Goal: Task Accomplishment & Management: Complete application form

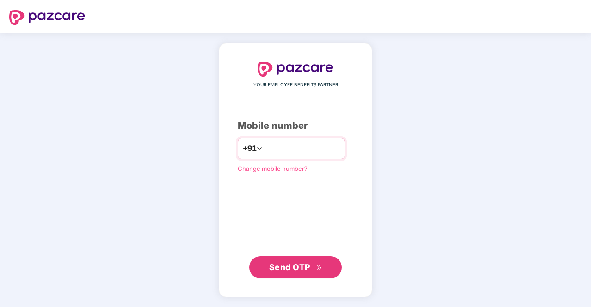
click at [310, 144] on input "number" at bounding box center [302, 148] width 76 height 15
type input "**********"
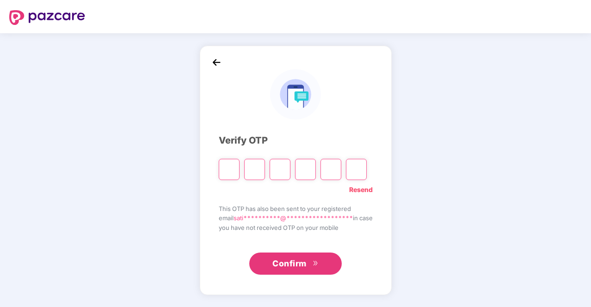
type input "*"
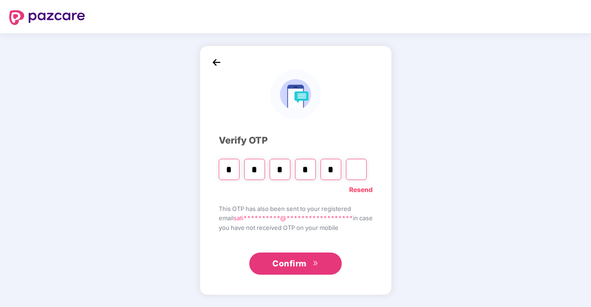
type input "*"
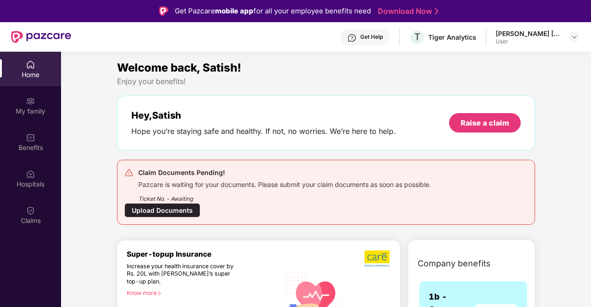
click at [163, 210] on div "Upload Documents" at bounding box center [162, 210] width 76 height 14
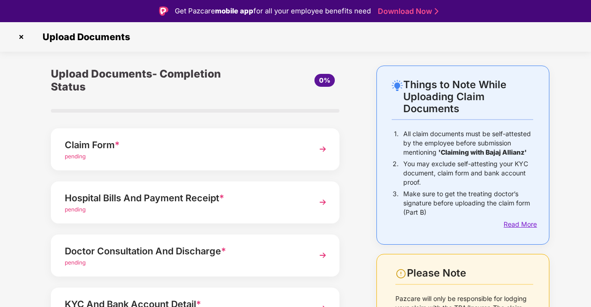
click at [518, 226] on div "Read More" at bounding box center [518, 225] width 30 height 10
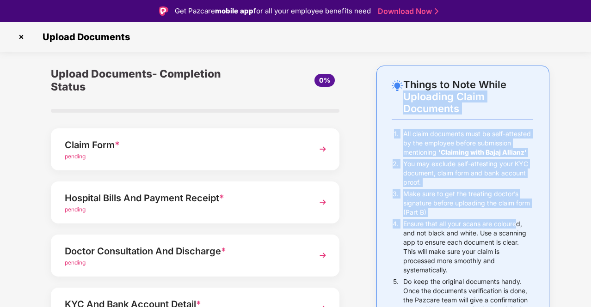
drag, startPoint x: 518, startPoint y: 226, endPoint x: 572, endPoint y: 65, distance: 169.9
click at [512, 208] on p "Make sure to get the treating doctor’s signature before uploading the claim for…" at bounding box center [468, 204] width 130 height 28
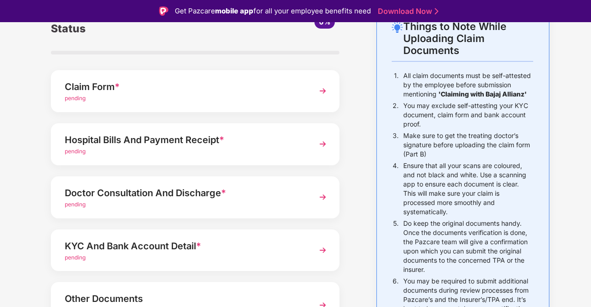
scroll to position [58, 0]
click at [316, 96] on img at bounding box center [322, 91] width 17 height 17
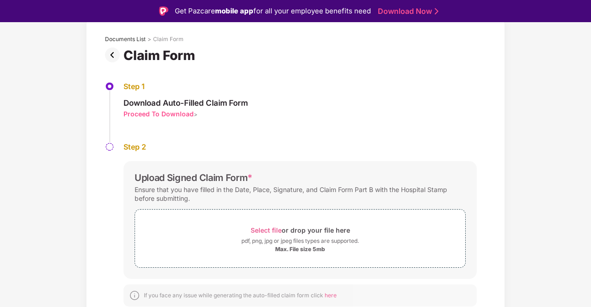
click at [113, 55] on img at bounding box center [114, 55] width 18 height 15
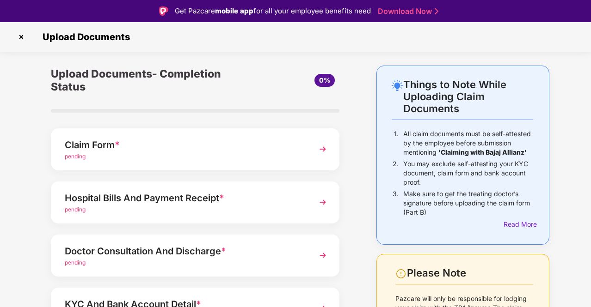
click at [261, 204] on div "Hospital Bills And Payment Receipt *" at bounding box center [184, 198] width 239 height 15
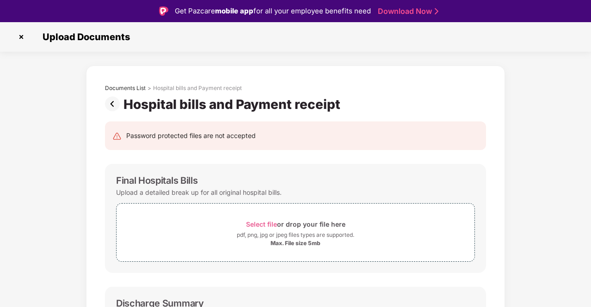
click at [110, 104] on img at bounding box center [114, 104] width 18 height 15
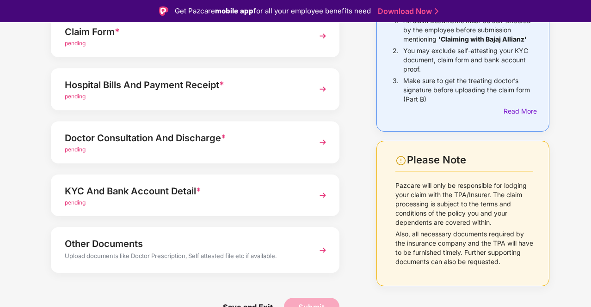
scroll to position [114, 0]
click at [242, 195] on div "KYC And Bank Account Detail *" at bounding box center [184, 191] width 239 height 15
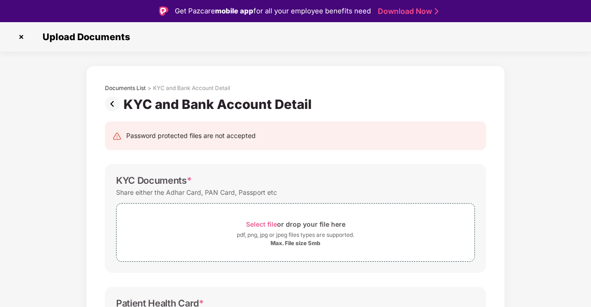
click at [112, 98] on img at bounding box center [114, 104] width 18 height 15
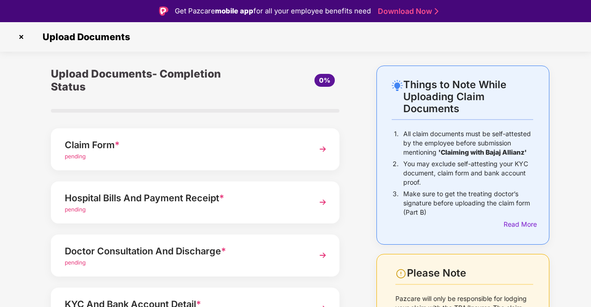
drag, startPoint x: 529, startPoint y: 150, endPoint x: 401, endPoint y: 137, distance: 128.2
click at [401, 137] on div "1. All claim documents must be self-attested by the employee before submission …" at bounding box center [462, 144] width 141 height 30
click at [423, 141] on p "All claim documents must be self-attested by the employee before submission men…" at bounding box center [468, 143] width 130 height 28
